Goal: Transaction & Acquisition: Book appointment/travel/reservation

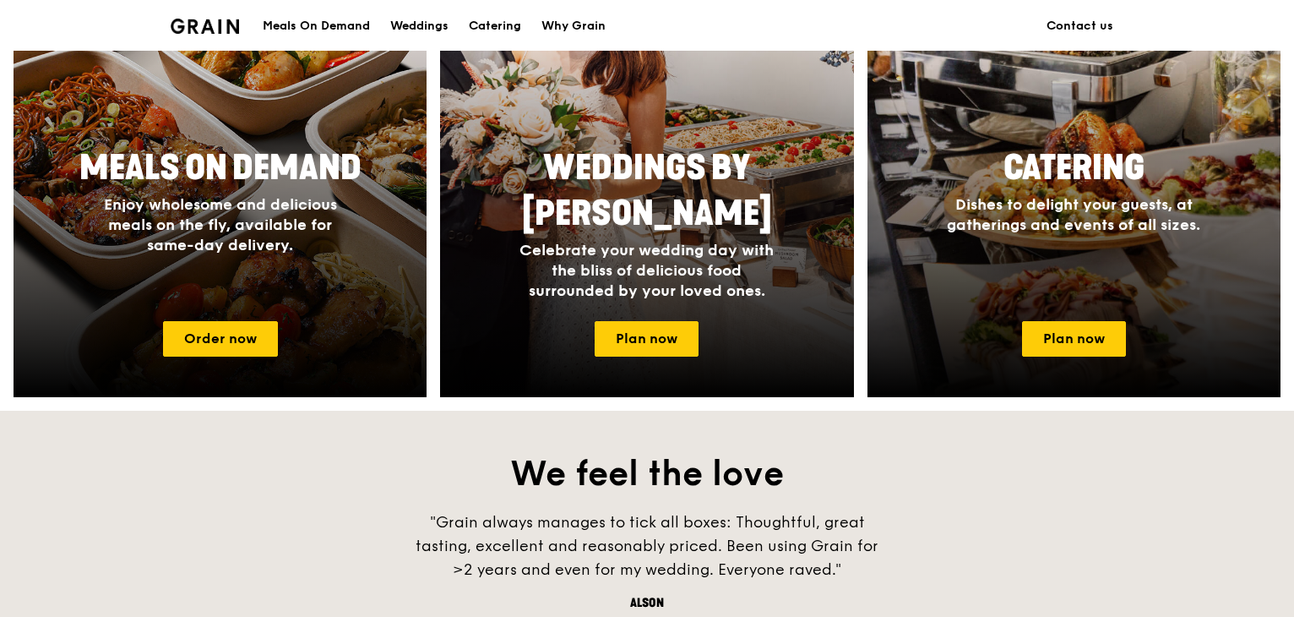
scroll to position [843, 0]
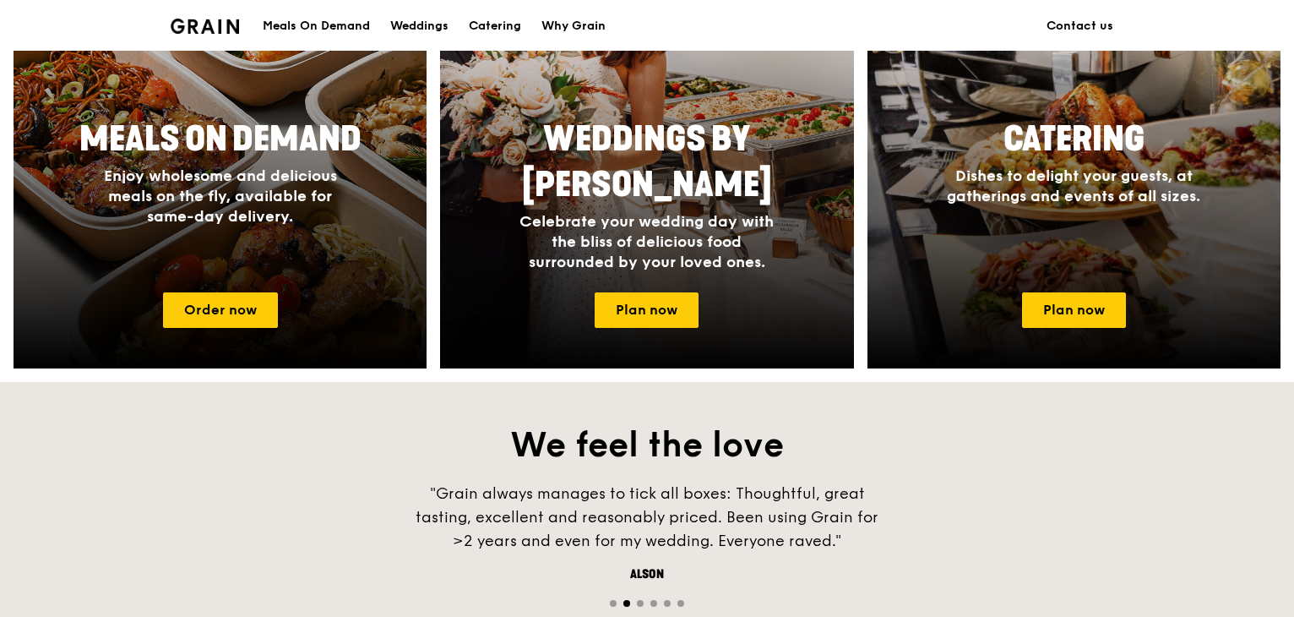
drag, startPoint x: 0, startPoint y: 0, endPoint x: 476, endPoint y: 381, distance: 609.9
click at [476, 381] on div "Meals On Demand Enjoy wholesome and delicious meals on the fly, available for s…" at bounding box center [647, 432] width 1294 height 1111
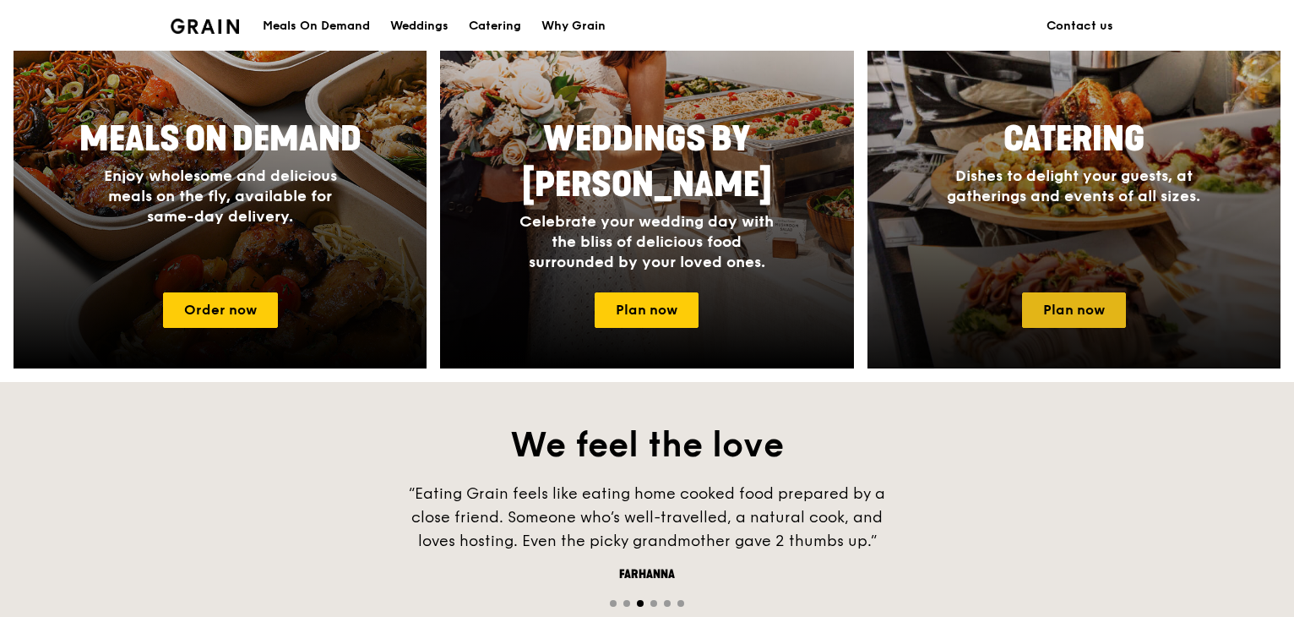
click at [1032, 300] on link "Plan now" at bounding box center [1074, 309] width 104 height 35
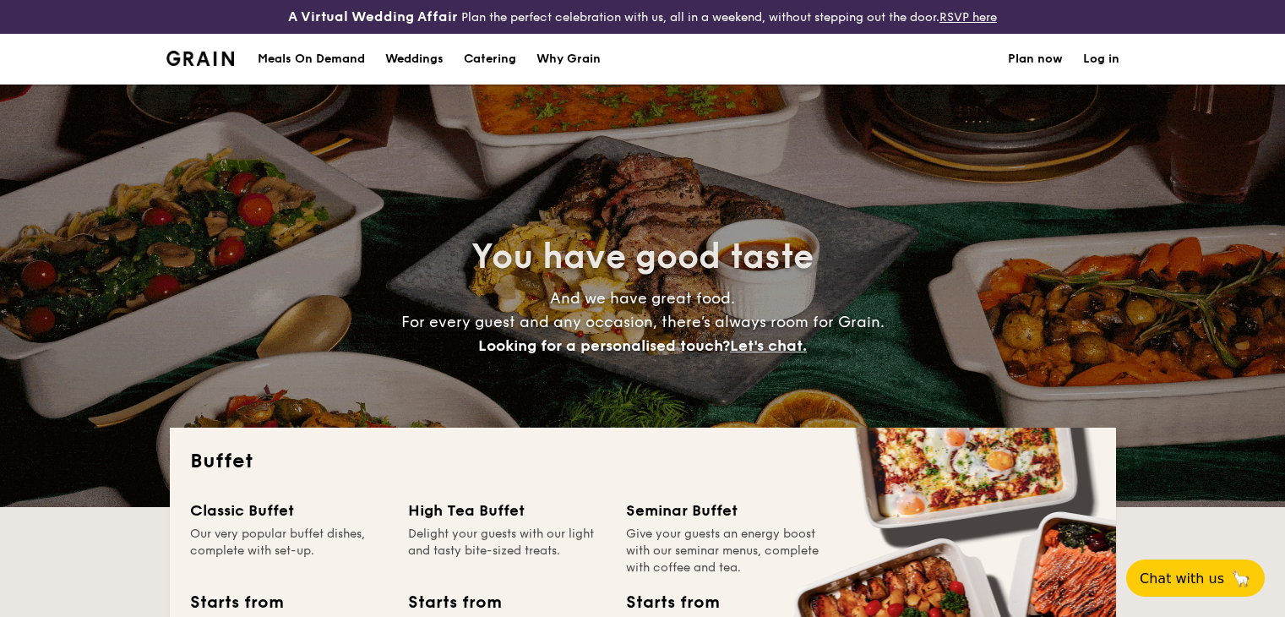
select select
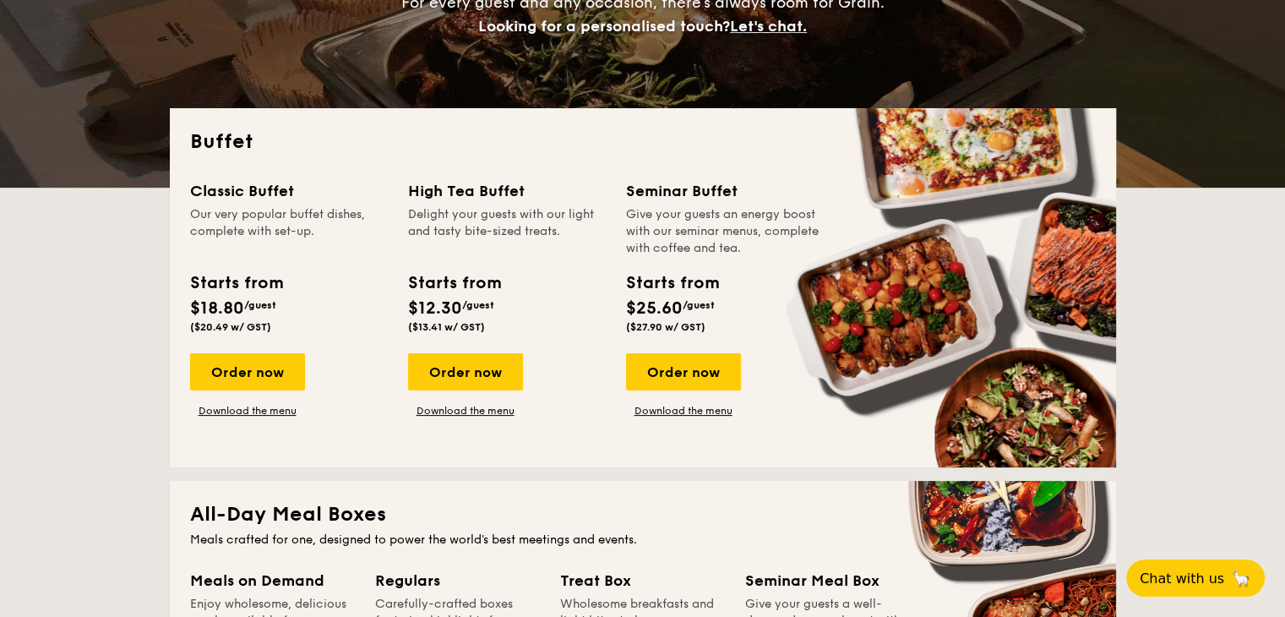
scroll to position [318, 0]
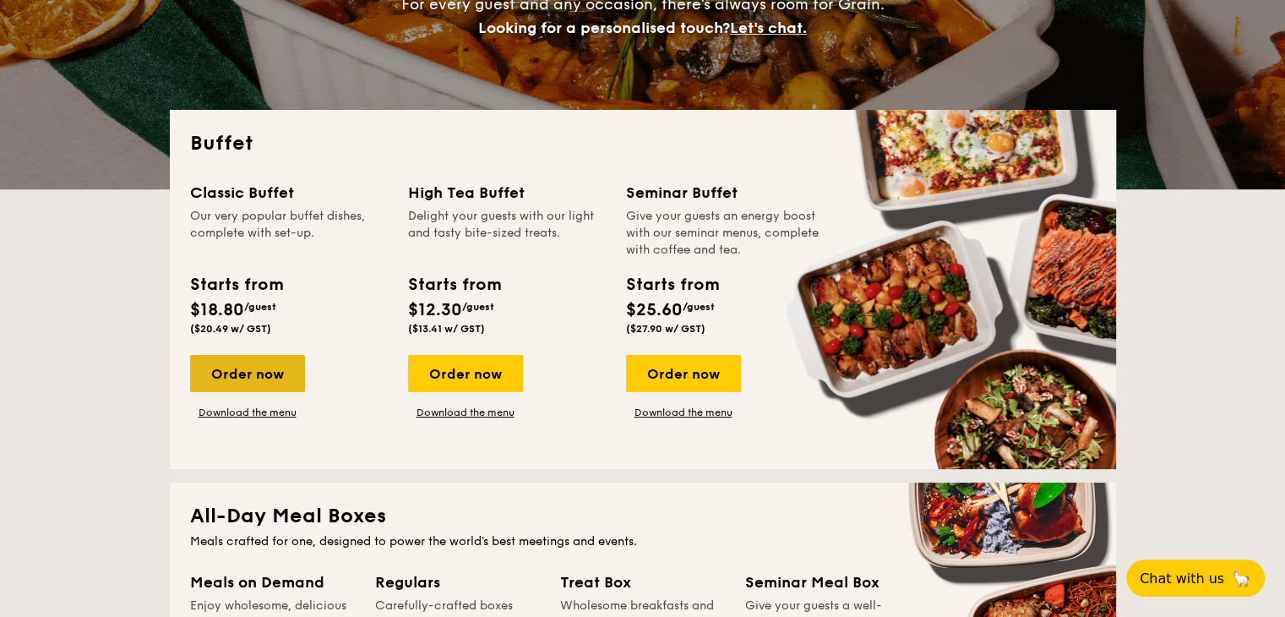
click at [261, 369] on div "Order now" at bounding box center [247, 373] width 115 height 37
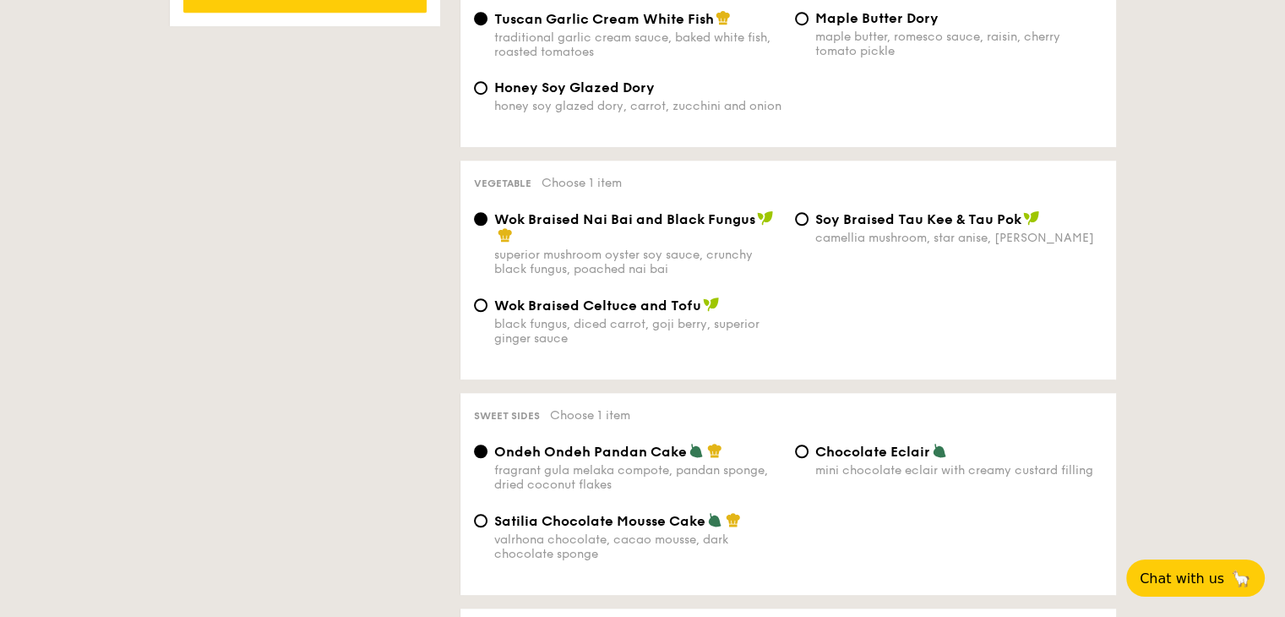
scroll to position [1293, 0]
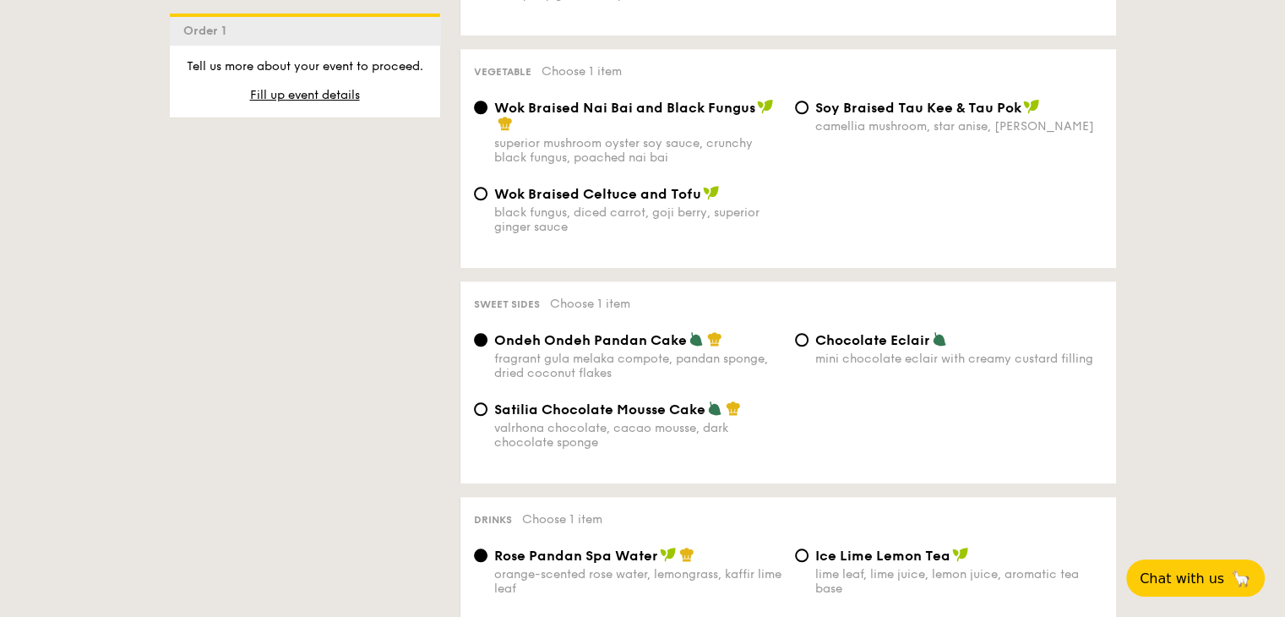
select select
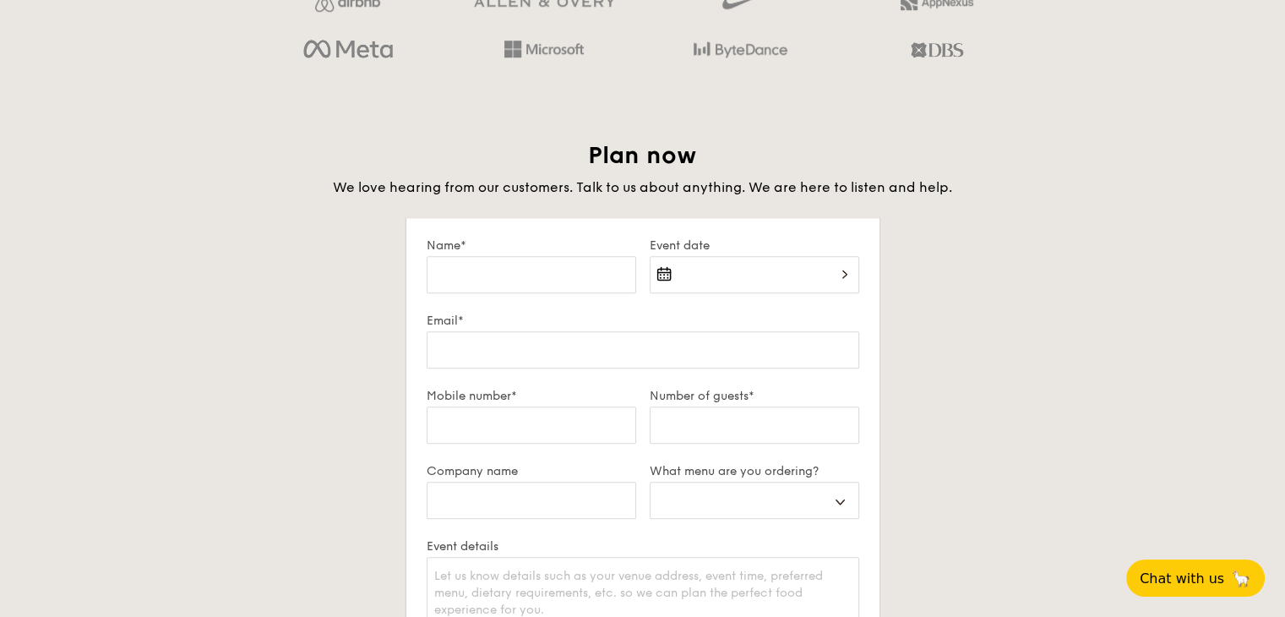
scroll to position [351, 0]
